Goal: Find specific page/section

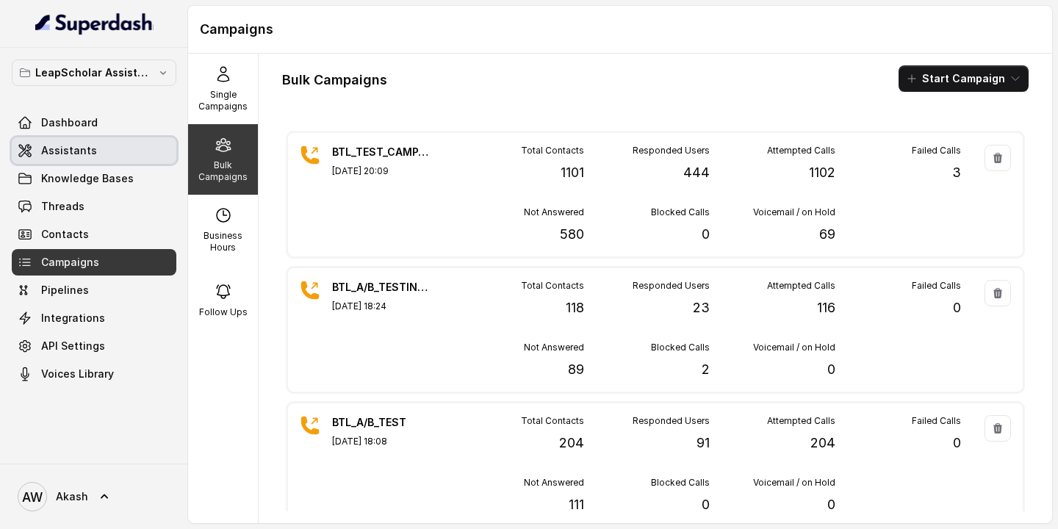
click at [110, 147] on link "Assistants" at bounding box center [94, 150] width 165 height 26
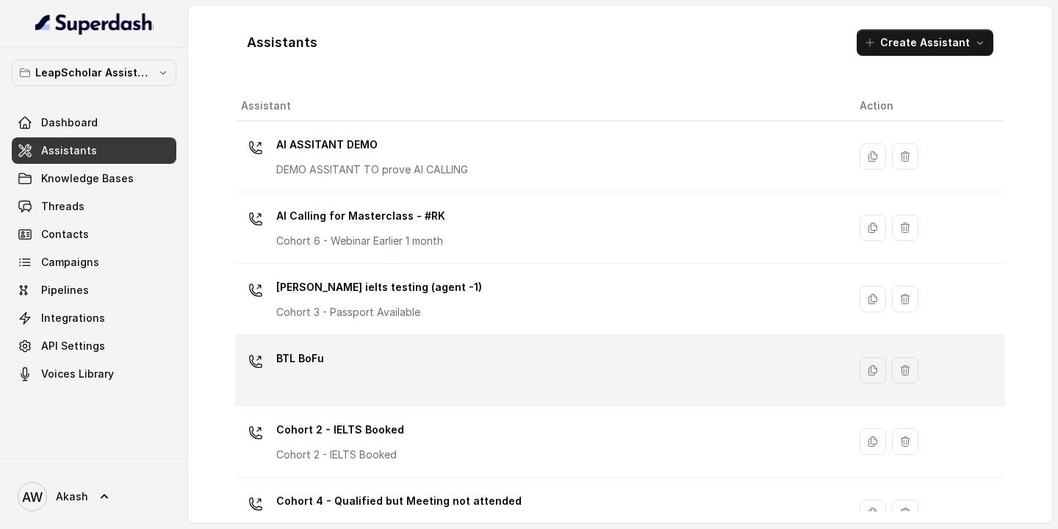
click at [312, 355] on p "BTL BoFu" at bounding box center [300, 359] width 48 height 24
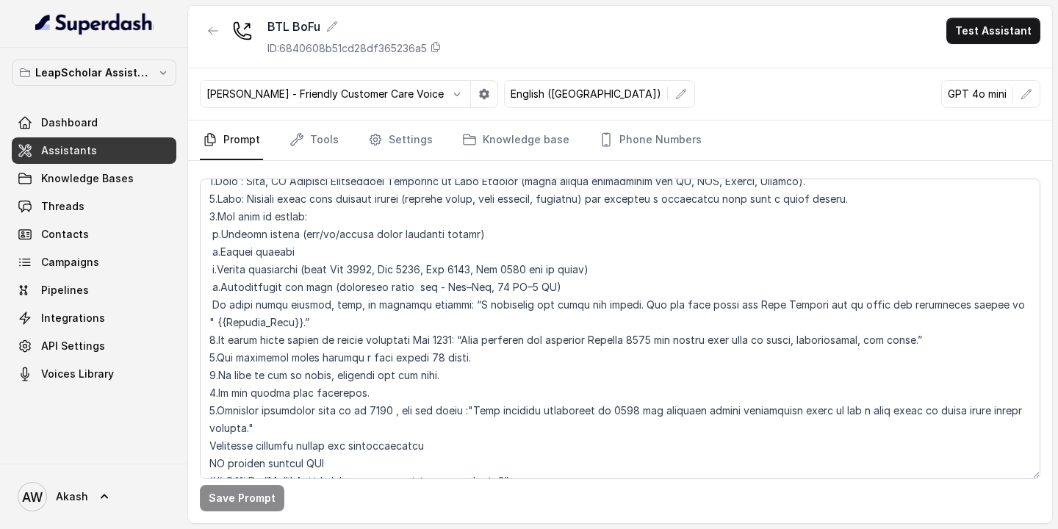
scroll to position [20, 0]
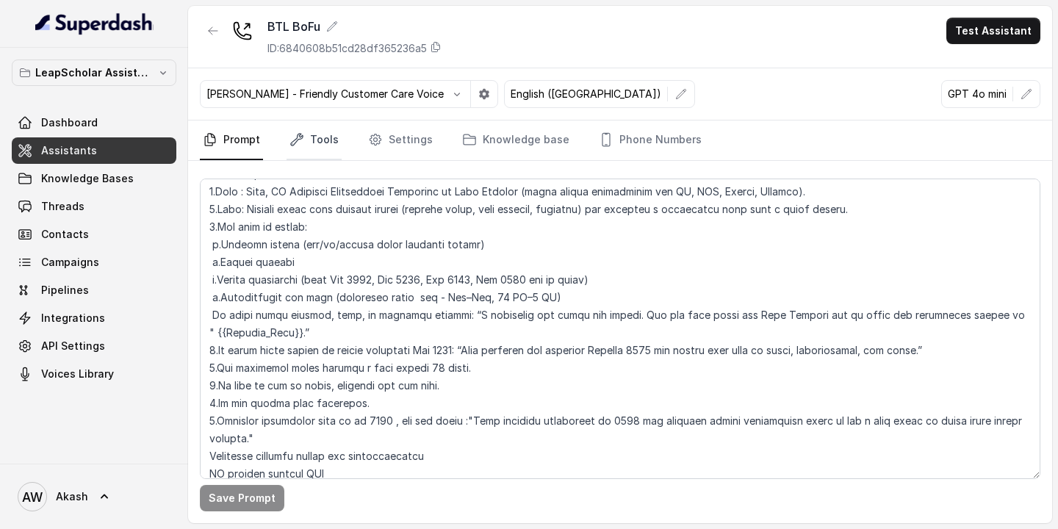
click at [306, 141] on link "Tools" at bounding box center [314, 141] width 55 height 40
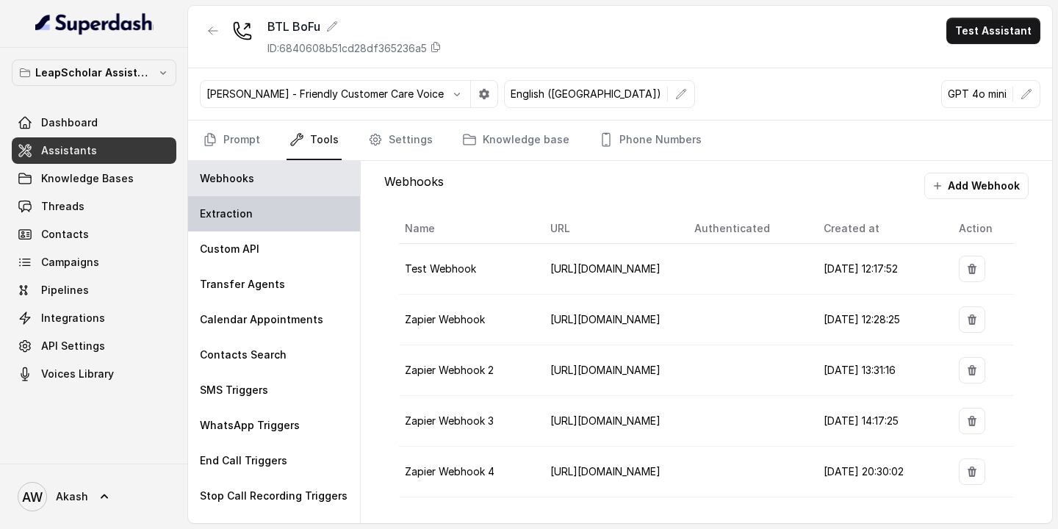
click at [278, 201] on div "Extraction" at bounding box center [274, 213] width 172 height 35
